Goal: Task Accomplishment & Management: Manage account settings

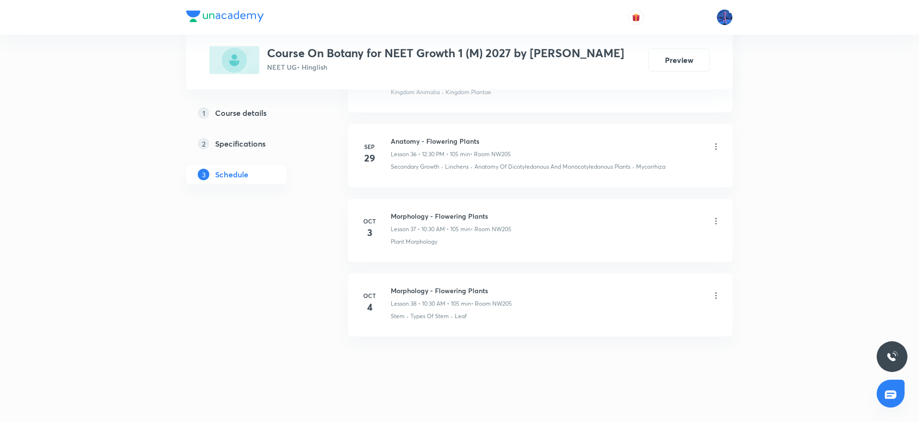
scroll to position [3185, 0]
drag, startPoint x: 391, startPoint y: 286, endPoint x: 516, endPoint y: 279, distance: 125.3
click at [516, 279] on li "[DATE] Morphology - Flowering Plants Lesson 38 • 10:30 AM • 105 min • Room NW20…" at bounding box center [540, 300] width 385 height 63
copy h6 "Morphology - Flowering Plants"
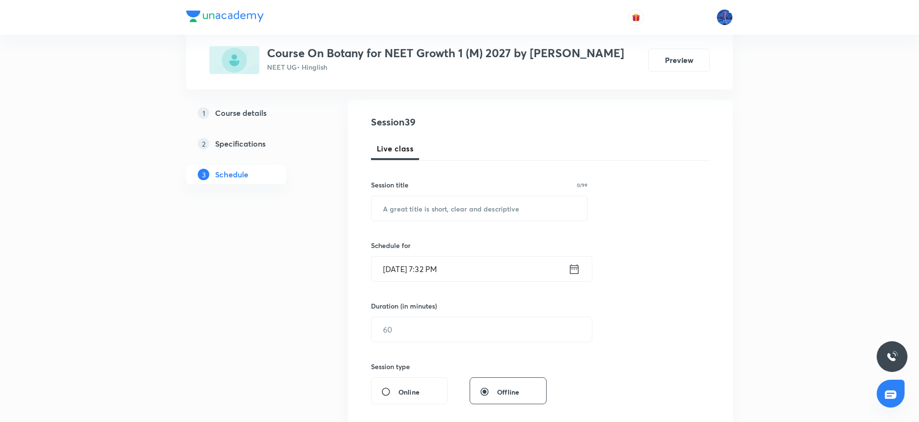
scroll to position [0, 0]
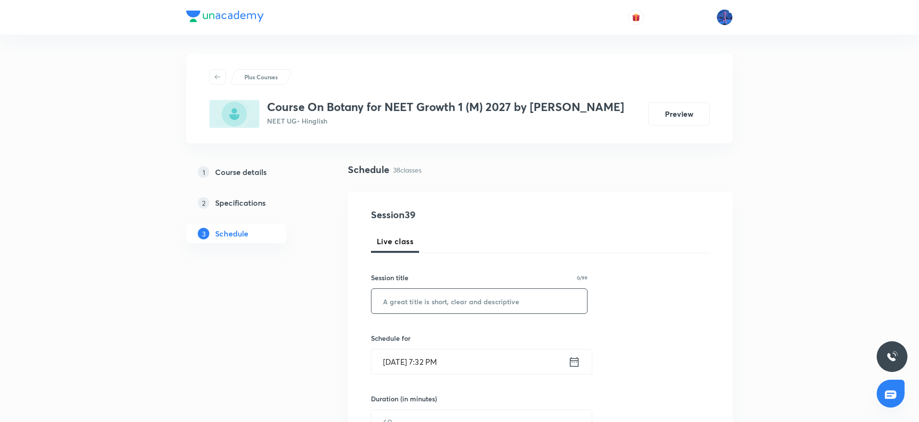
click at [478, 300] on input "text" at bounding box center [479, 301] width 216 height 25
paste input "Morphology - Flowering Plants"
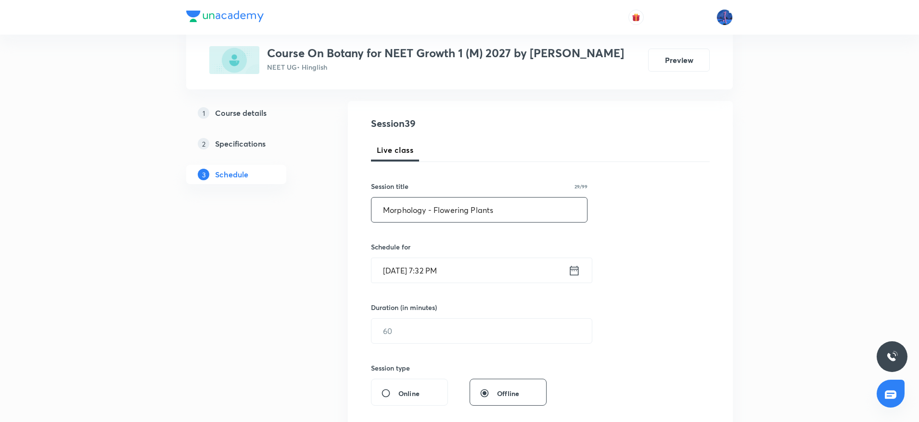
scroll to position [103, 0]
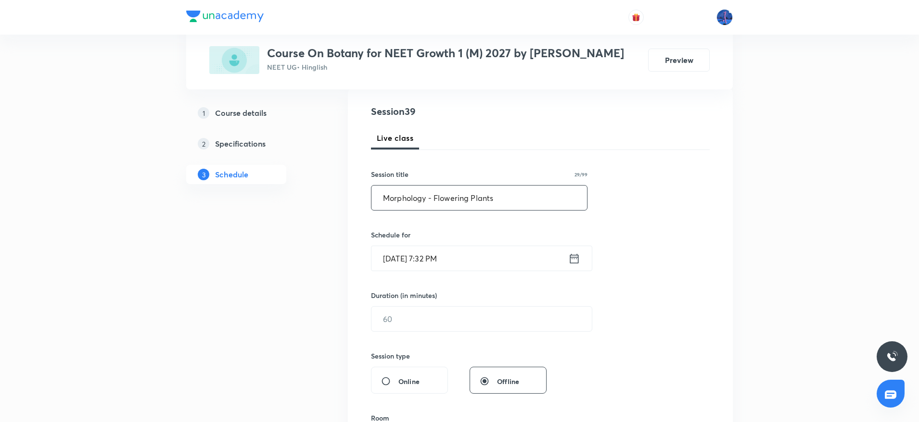
type input "Morphology - Flowering Plants"
click at [521, 254] on input "Oct 8, 2025, 7:32 PM" at bounding box center [469, 258] width 197 height 25
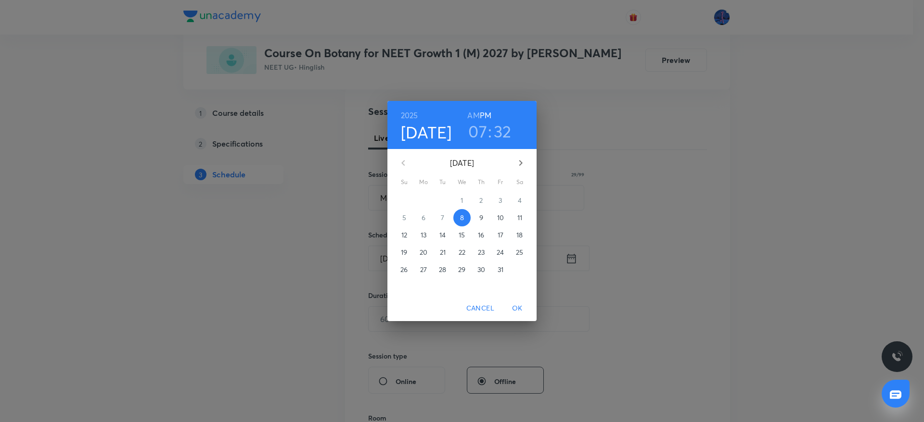
click at [515, 215] on span "11" at bounding box center [519, 218] width 17 height 10
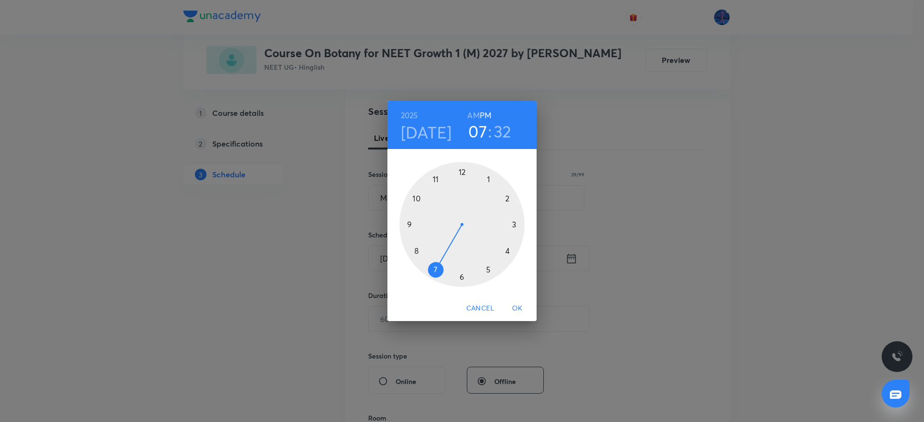
click at [473, 120] on h6 "AM" at bounding box center [473, 115] width 12 height 13
click at [417, 198] on div at bounding box center [461, 224] width 125 height 125
click at [462, 275] on div at bounding box center [461, 224] width 125 height 125
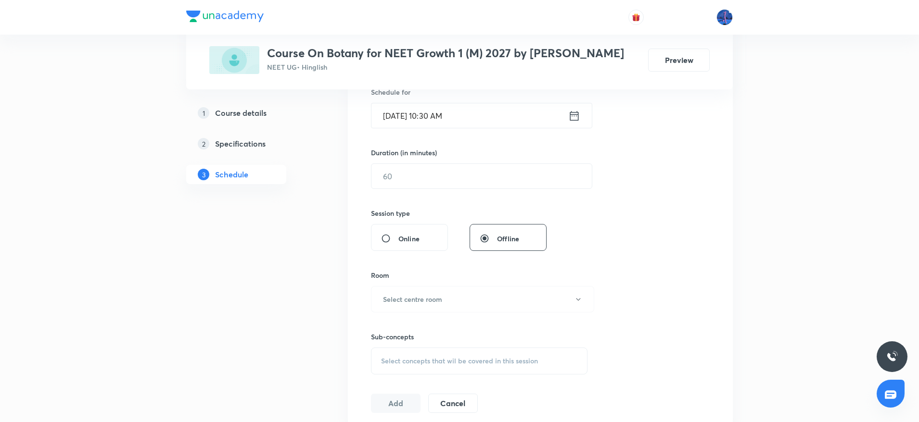
scroll to position [248, 0]
click at [441, 177] on input "text" at bounding box center [481, 175] width 220 height 25
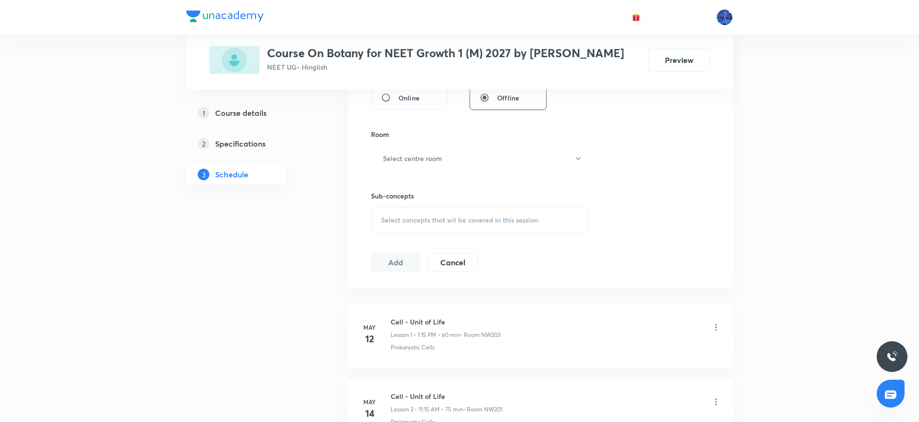
scroll to position [390, 0]
type input "105"
click at [499, 163] on button "Select centre room" at bounding box center [482, 156] width 223 height 26
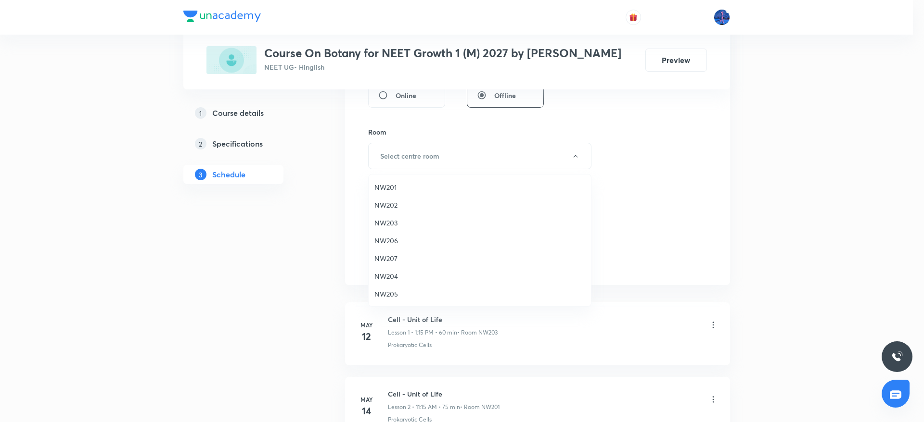
click at [393, 287] on li "NW205" at bounding box center [479, 294] width 222 height 18
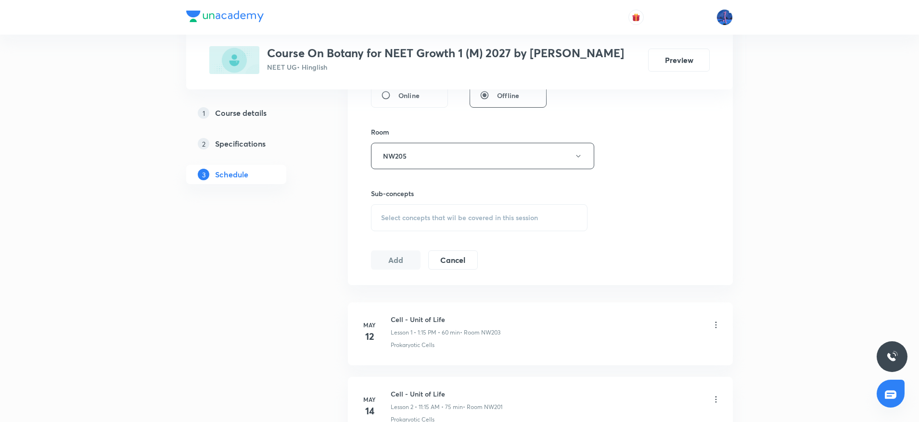
click at [442, 228] on div "Select concepts that wil be covered in this session" at bounding box center [479, 217] width 216 height 27
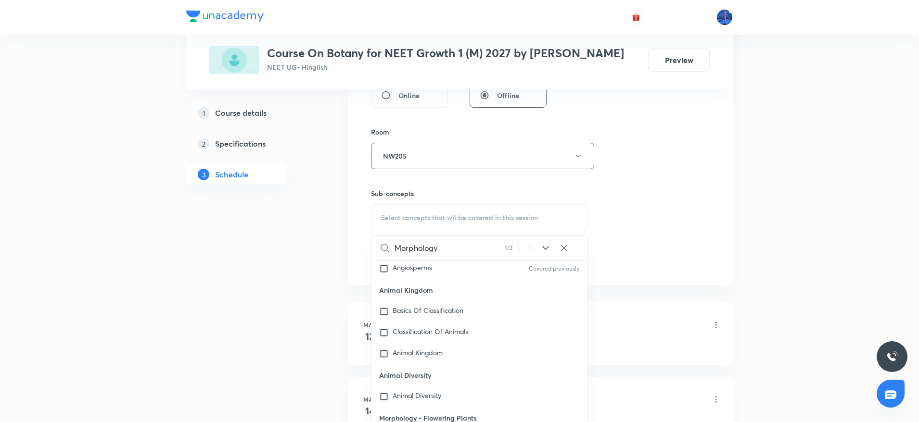
scroll to position [630, 0]
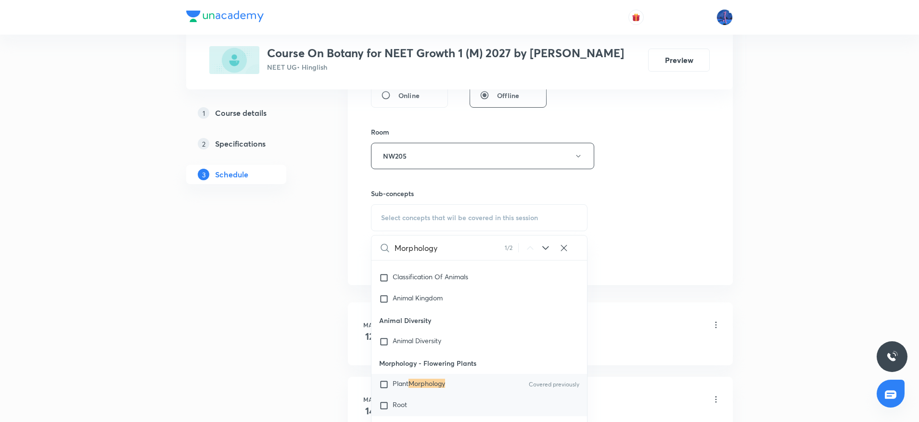
type input "Morphology"
click at [400, 401] on span "Root" at bounding box center [400, 404] width 14 height 9
checkbox input "true"
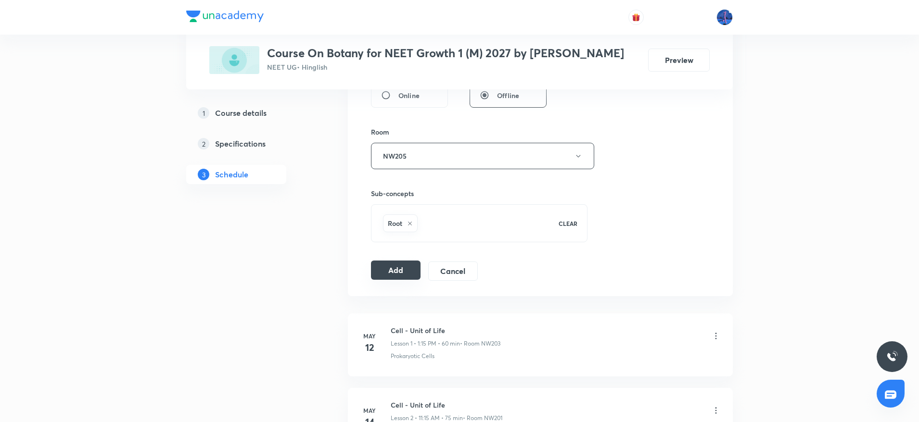
click at [392, 274] on button "Add" at bounding box center [396, 270] width 50 height 19
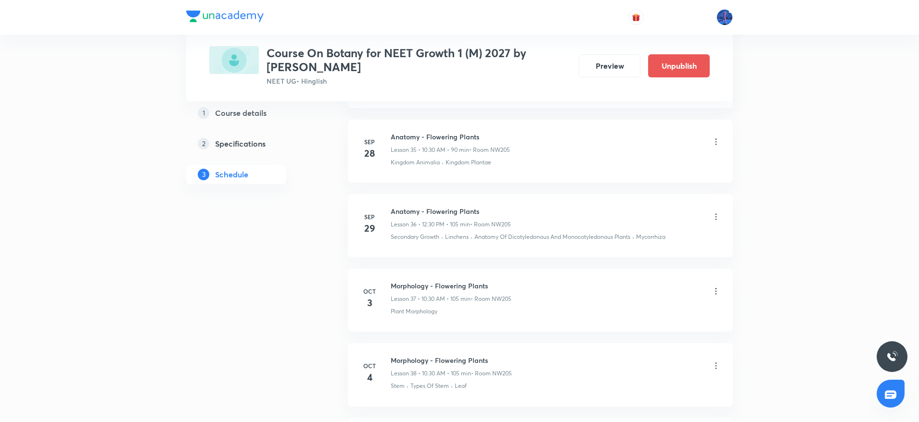
scroll to position [2829, 0]
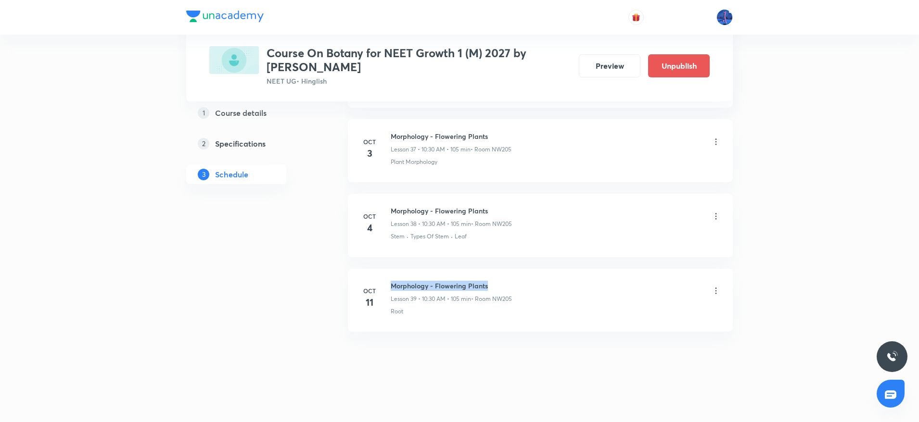
drag, startPoint x: 391, startPoint y: 285, endPoint x: 500, endPoint y: 280, distance: 109.3
click at [500, 281] on h6 "Morphology - Flowering Plants" at bounding box center [451, 286] width 121 height 10
copy h6 "Morphology - Flowering Plants"
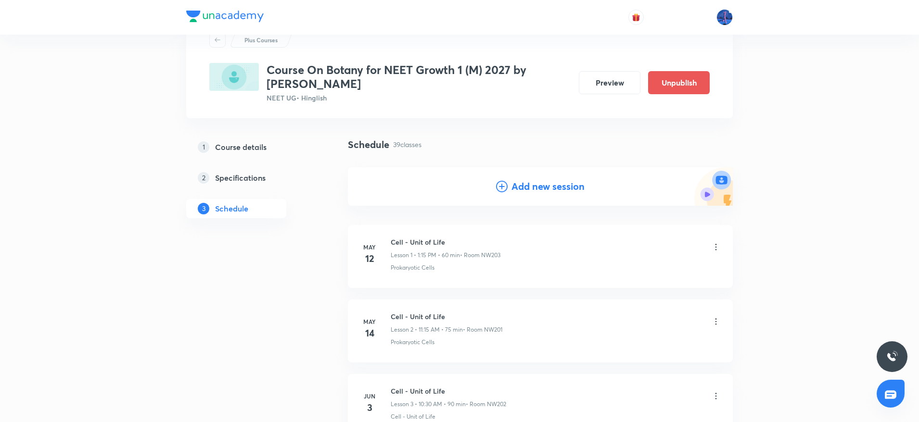
scroll to position [0, 0]
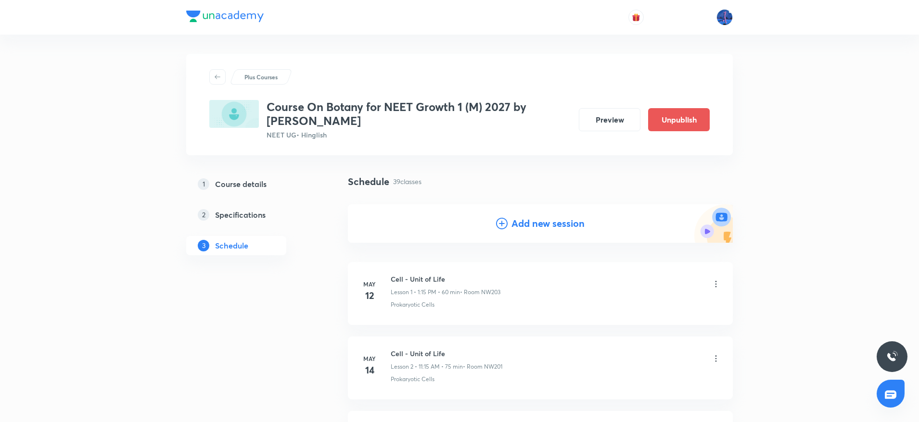
click at [558, 221] on h4 "Add new session" at bounding box center [547, 223] width 73 height 14
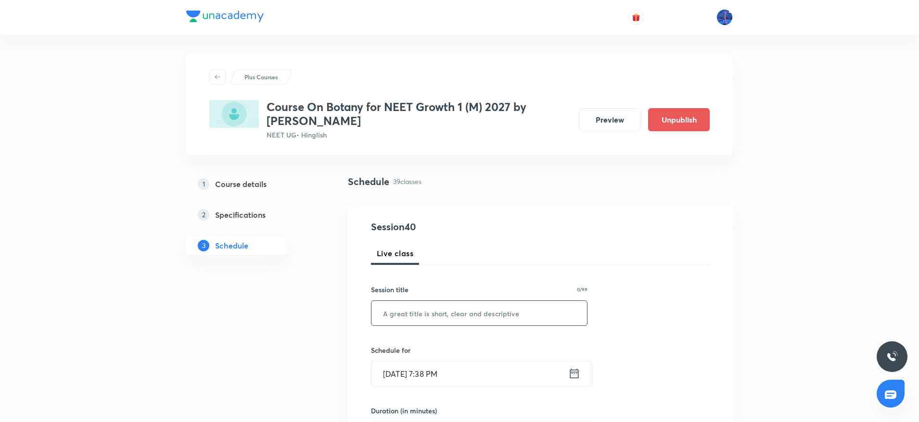
click at [479, 307] on input "text" at bounding box center [479, 313] width 216 height 25
paste input "Morphology - Flowering Plants"
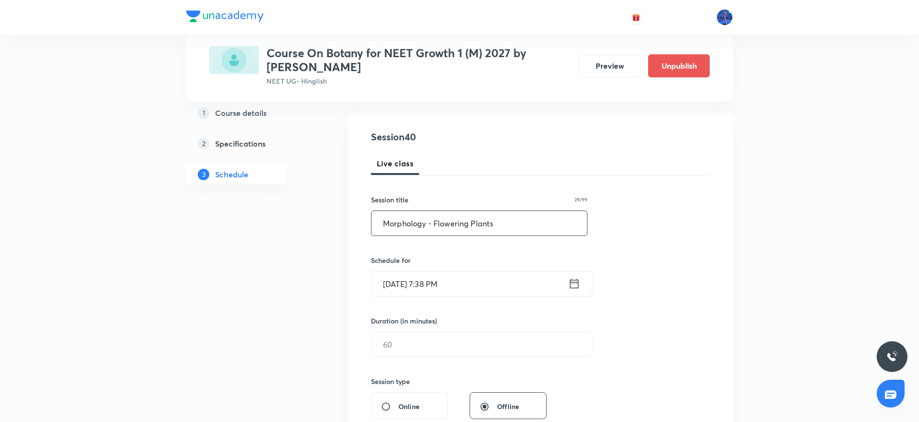
scroll to position [94, 0]
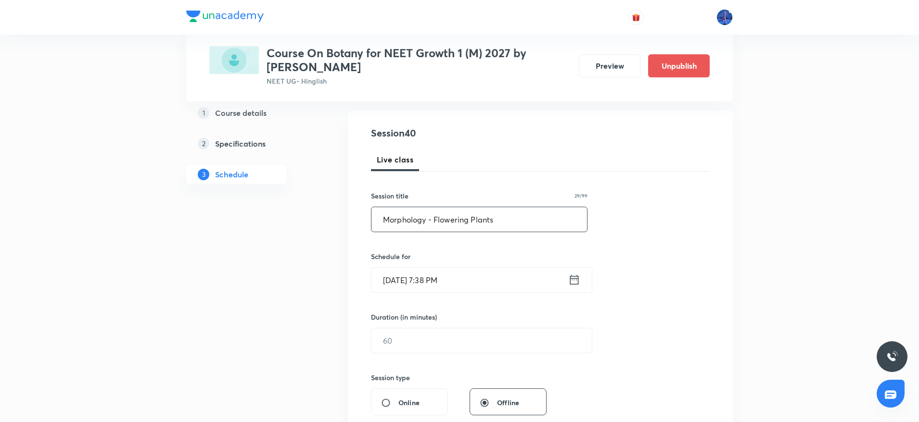
type input "Morphology - Flowering Plants"
click at [502, 285] on input "Oct 8, 2025, 7:38 PM" at bounding box center [469, 280] width 197 height 25
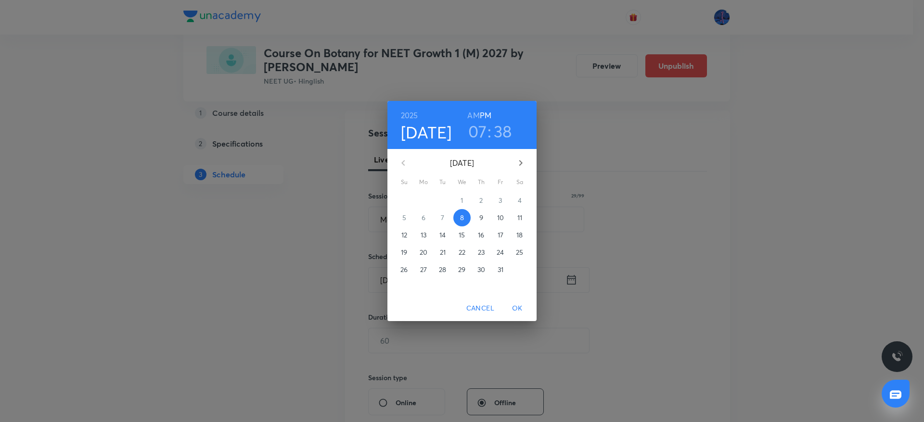
click at [405, 238] on p "12" at bounding box center [404, 235] width 6 height 10
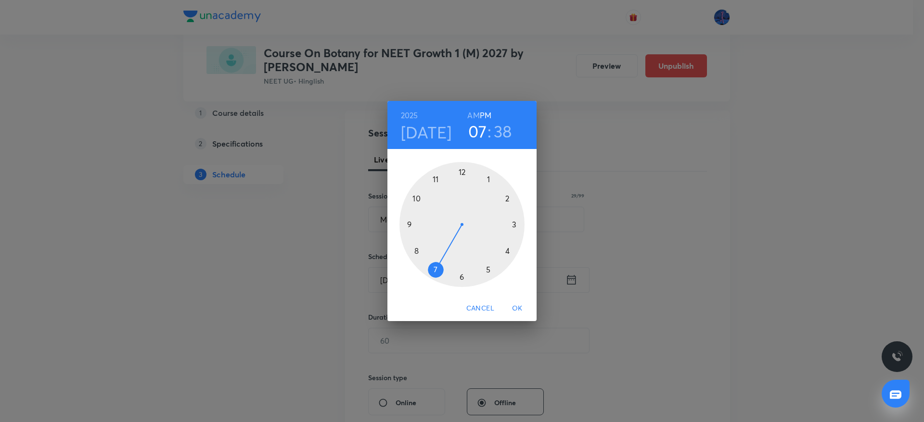
click at [462, 173] on div at bounding box center [461, 224] width 125 height 125
click at [469, 173] on div at bounding box center [461, 224] width 125 height 125
